Goal: Navigation & Orientation: Understand site structure

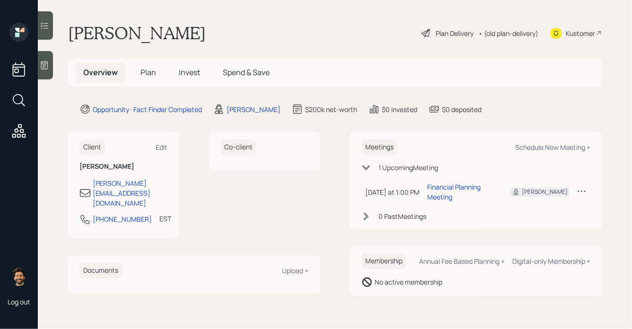
click at [181, 72] on span "Invest" at bounding box center [189, 72] width 21 height 10
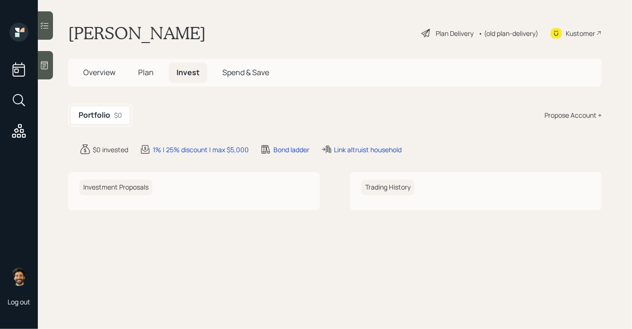
click at [143, 73] on span "Plan" at bounding box center [146, 72] width 16 height 10
